Goal: Find specific page/section: Find specific page/section

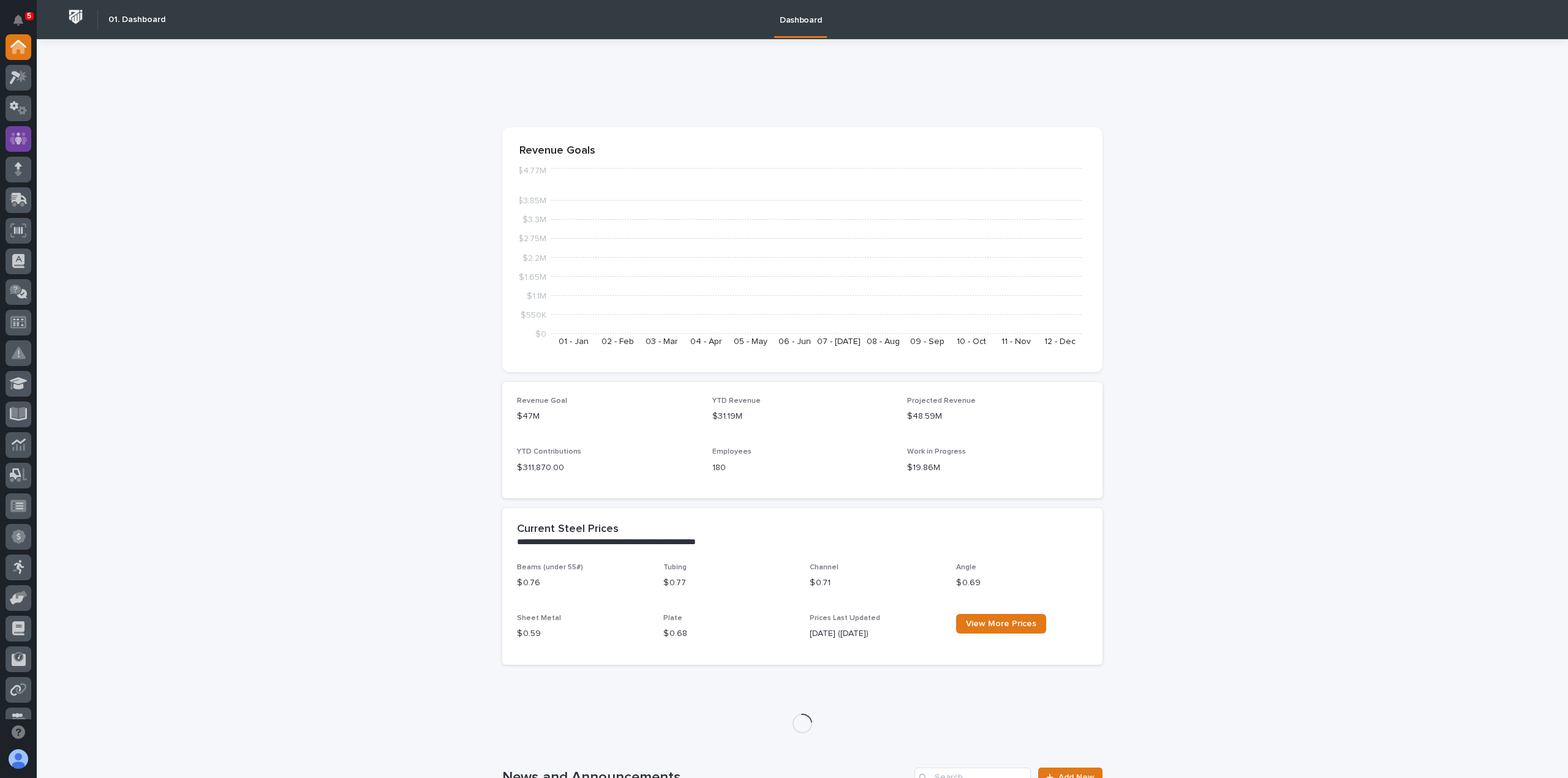
click at [19, 140] on icon at bounding box center [18, 139] width 8 height 12
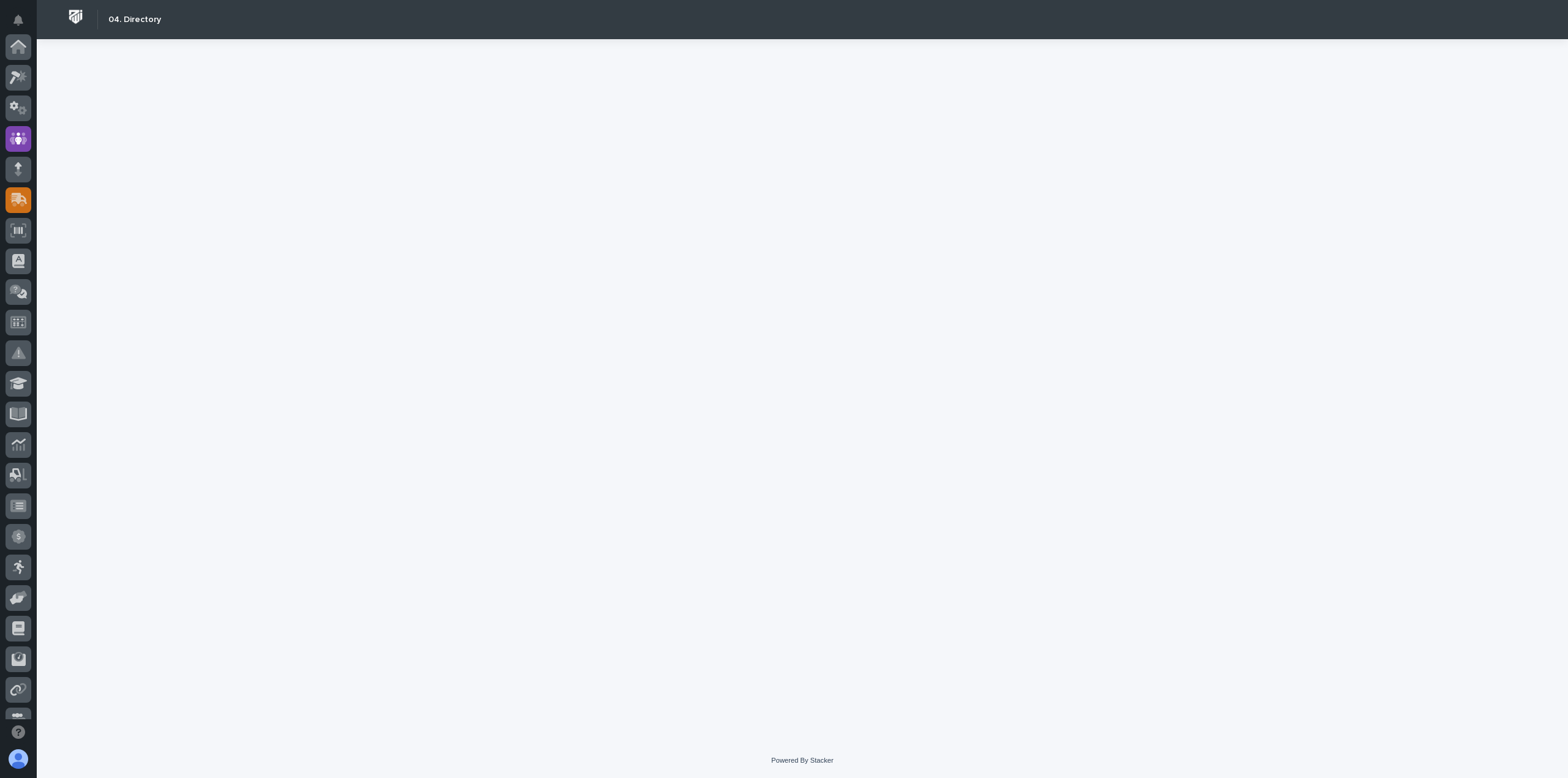
scroll to position [92, 0]
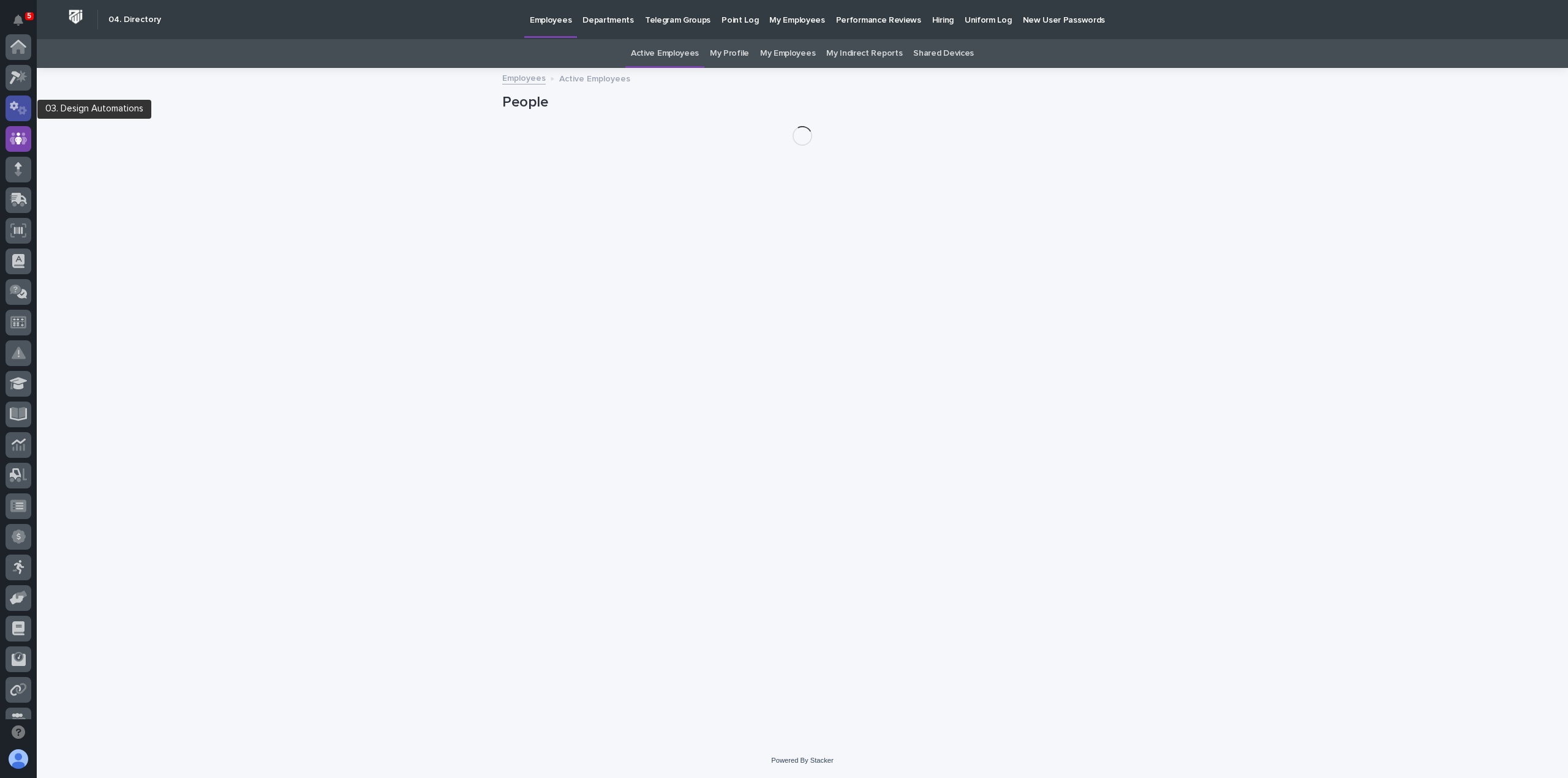
click at [17, 111] on icon at bounding box center [19, 108] width 18 height 14
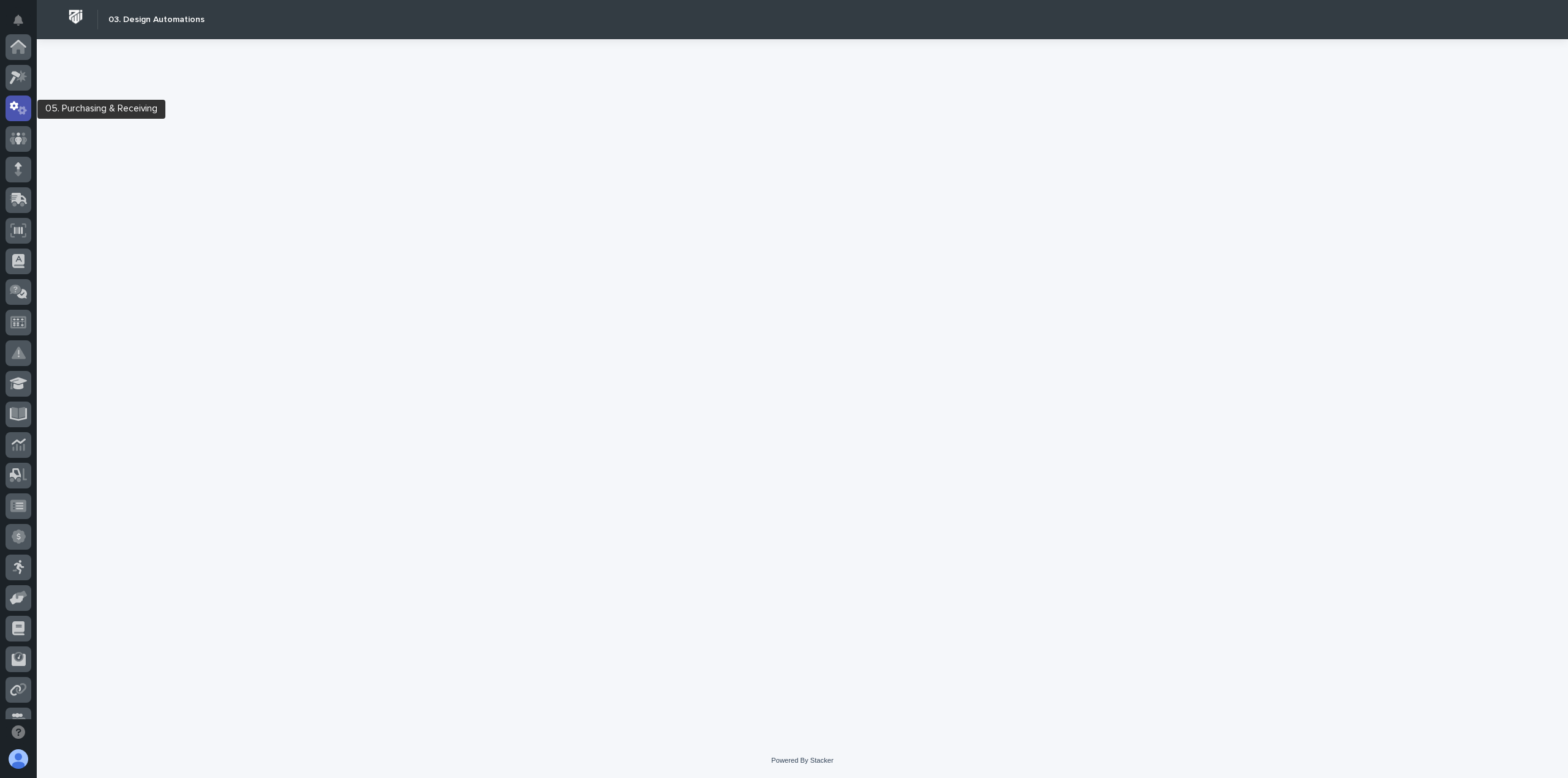
scroll to position [61, 0]
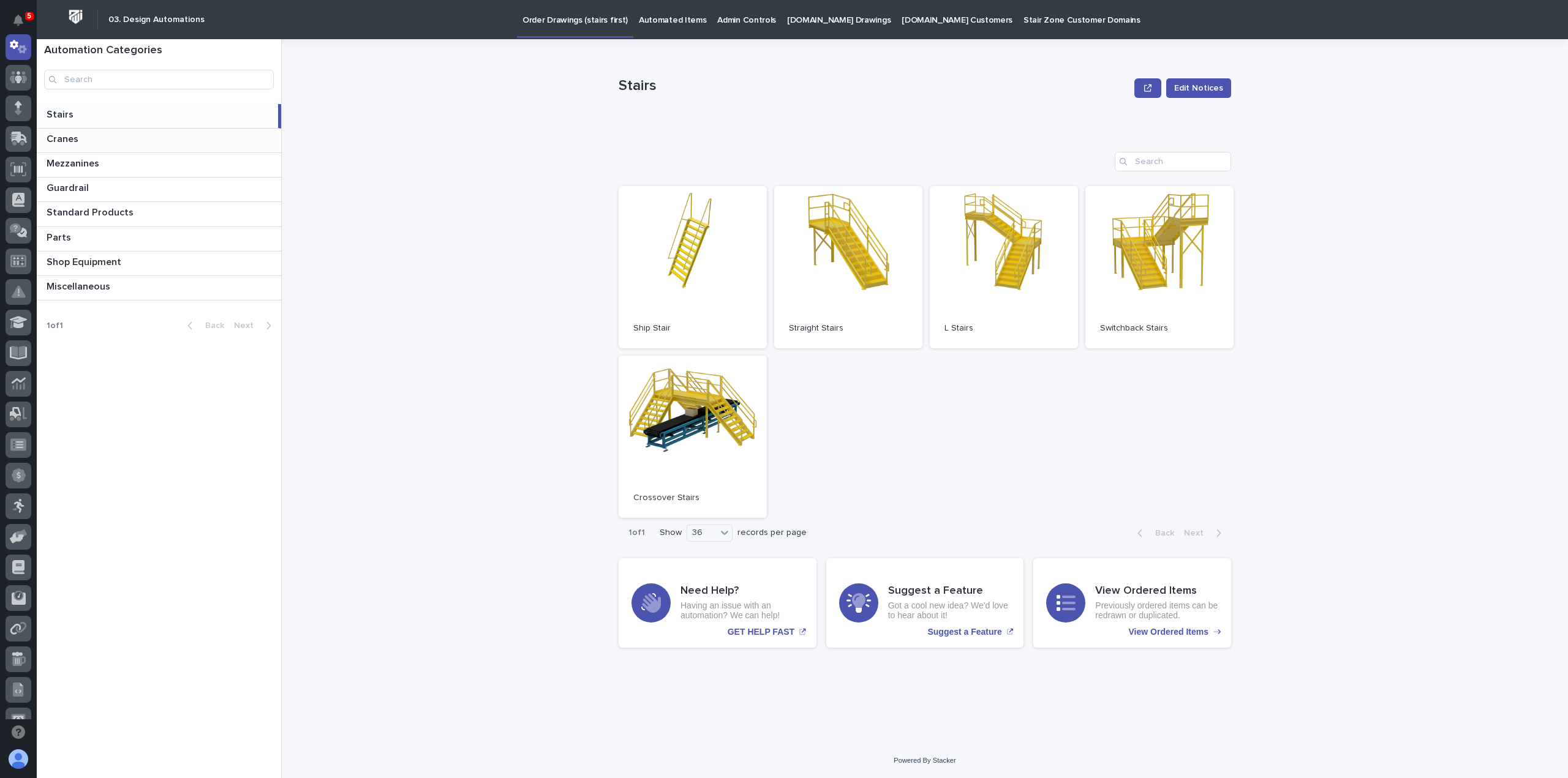
click at [143, 135] on p at bounding box center [161, 139] width 230 height 12
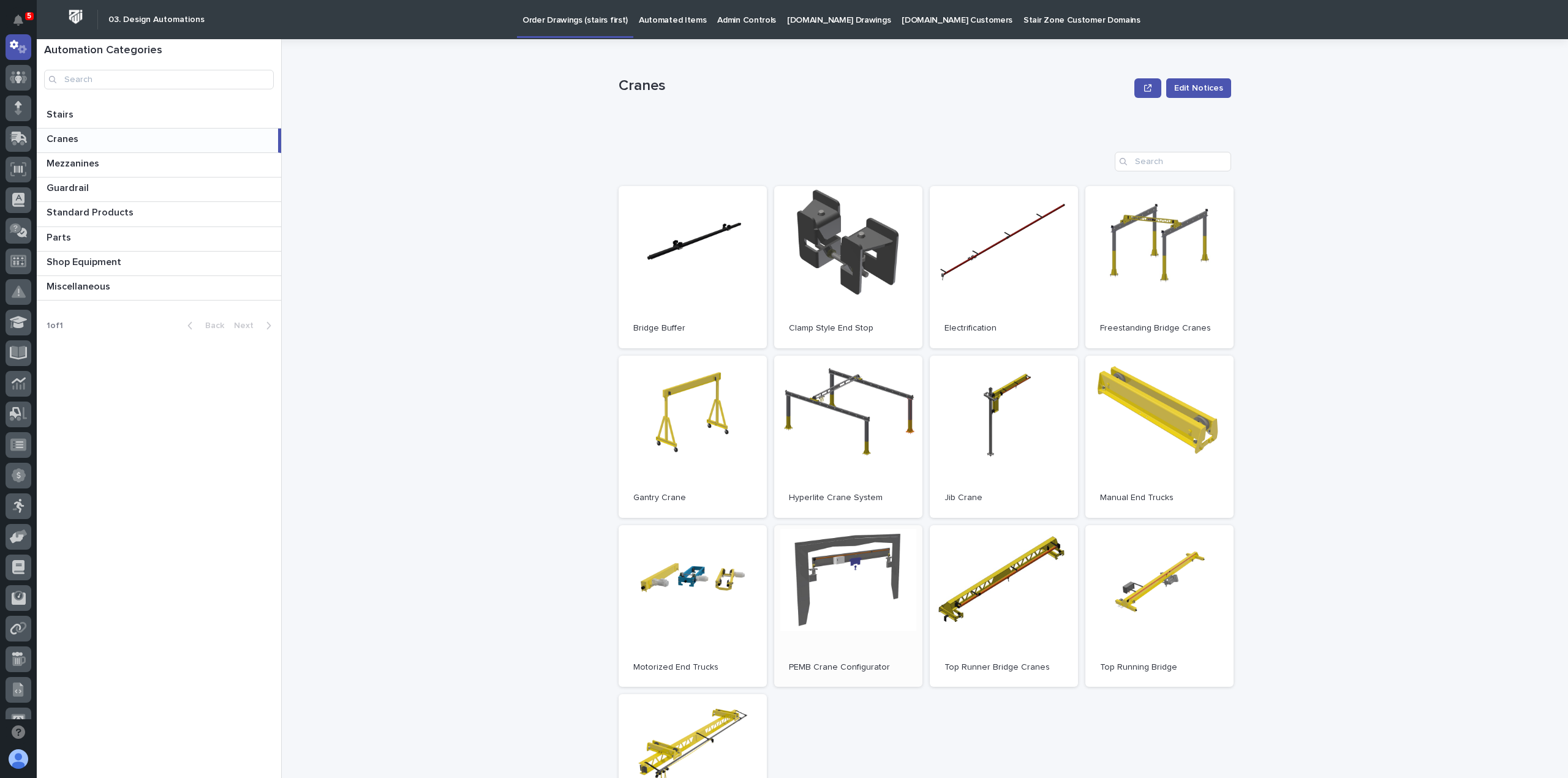
click at [863, 620] on link "Open" at bounding box center [848, 606] width 148 height 162
